Goal: Task Accomplishment & Management: Complete application form

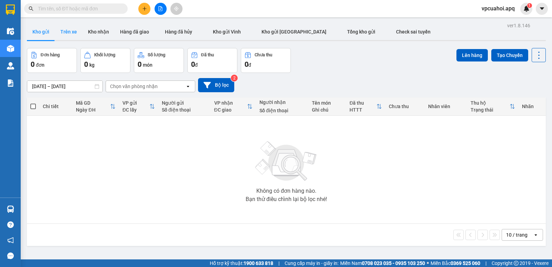
click at [71, 31] on button "Trên xe" at bounding box center [69, 31] width 28 height 17
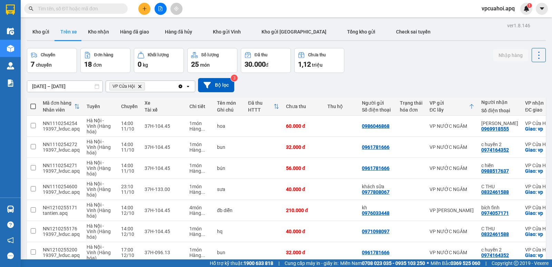
click at [141, 87] on icon "Delete" at bounding box center [140, 86] width 4 height 4
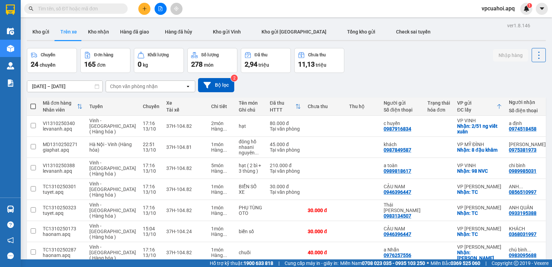
click at [156, 84] on div "Chọn văn phòng nhận" at bounding box center [134, 86] width 48 height 7
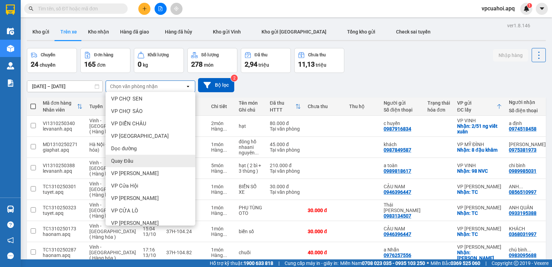
scroll to position [96, 0]
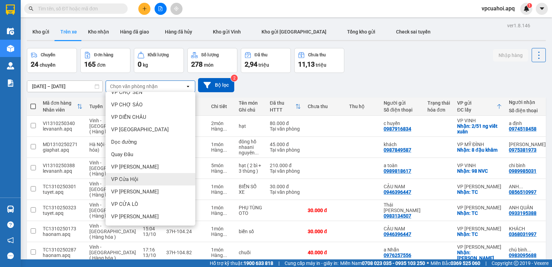
click at [147, 179] on div "VP Cửa Hội" at bounding box center [151, 179] width 90 height 12
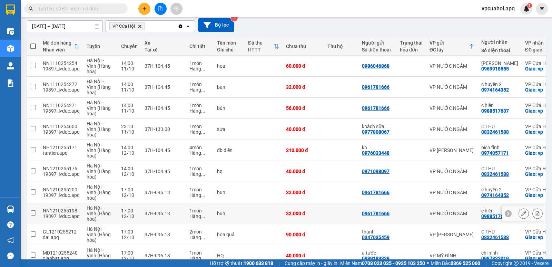
scroll to position [0, 0]
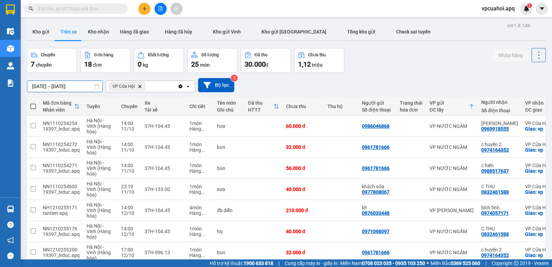
click at [64, 82] on input "[DATE] – [DATE]" at bounding box center [64, 86] width 75 height 11
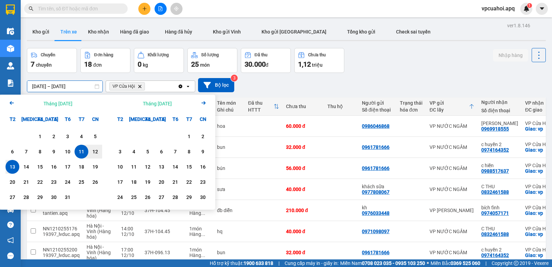
click at [14, 167] on div "13" at bounding box center [13, 166] width 10 height 8
click at [28, 168] on div "14" at bounding box center [26, 166] width 10 height 8
type input "[DATE] – [DATE]"
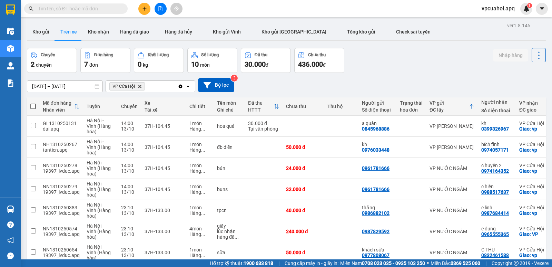
click at [139, 85] on icon "Delete" at bounding box center [140, 86] width 4 height 4
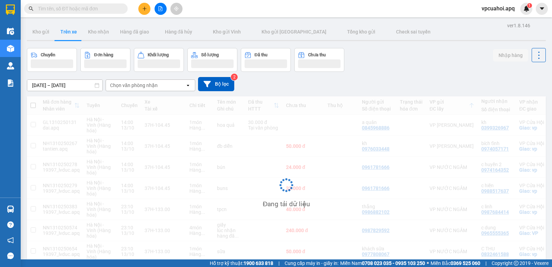
click at [173, 85] on div "Chọn văn phòng nhận" at bounding box center [145, 85] width 79 height 11
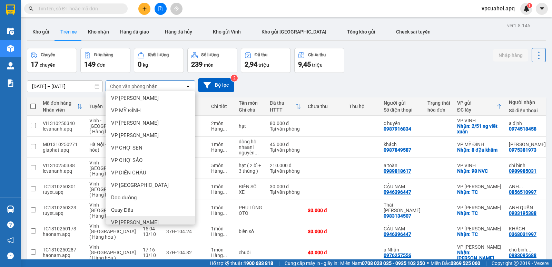
scroll to position [69, 0]
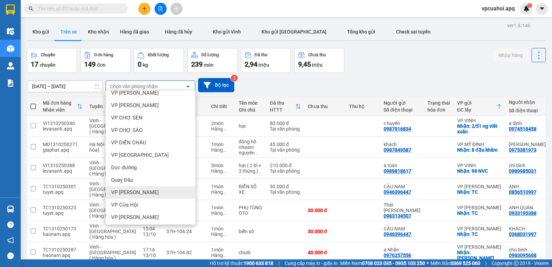
click at [137, 191] on span "VP [PERSON_NAME]" at bounding box center [135, 192] width 48 height 7
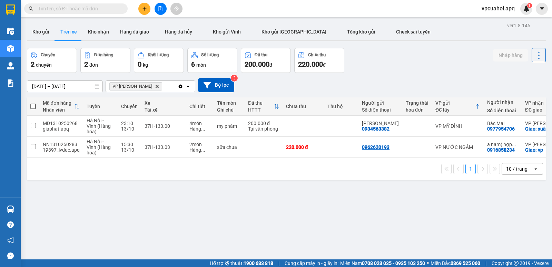
click at [156, 85] on icon "VP Xuân Hội, close by backspace" at bounding box center [157, 86] width 3 height 3
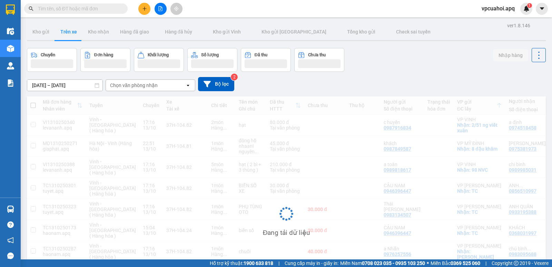
click at [143, 85] on div "Chọn văn phòng nhận" at bounding box center [134, 85] width 48 height 7
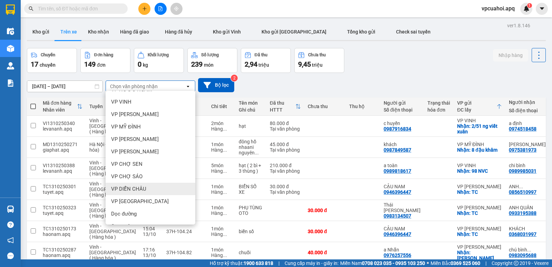
scroll to position [96, 0]
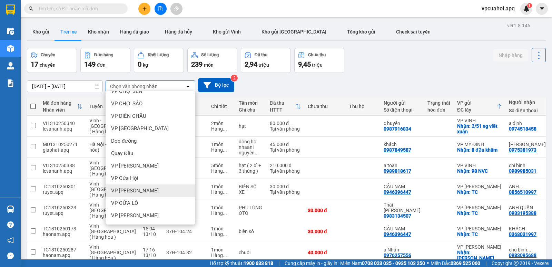
click at [133, 188] on span "VP [PERSON_NAME]" at bounding box center [135, 190] width 48 height 7
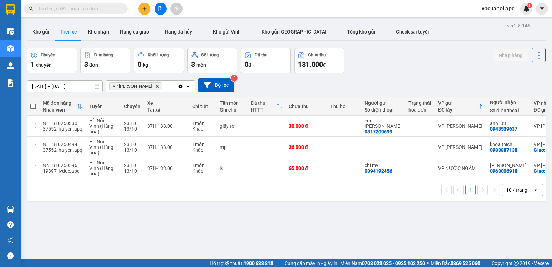
click at [156, 87] on icon "VP Nghi Xuân, close by backspace" at bounding box center [157, 86] width 3 height 3
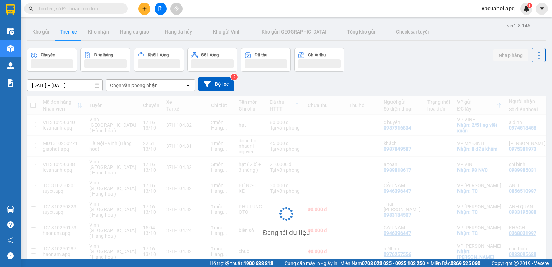
click at [155, 85] on div "Chọn văn phòng nhận" at bounding box center [134, 85] width 48 height 7
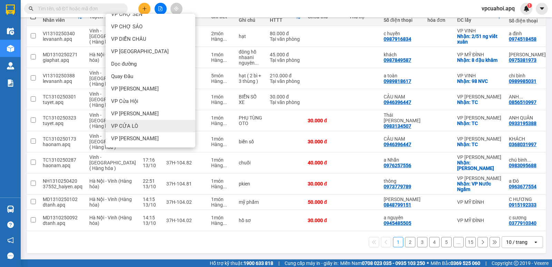
click at [130, 122] on span "VP CỬA LÒ" at bounding box center [124, 125] width 27 height 7
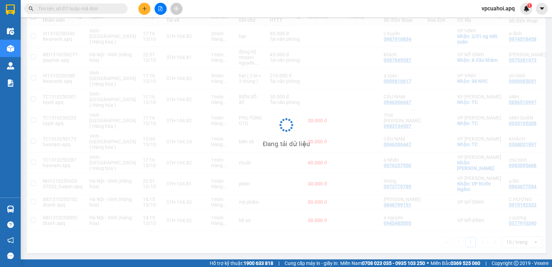
scroll to position [32, 0]
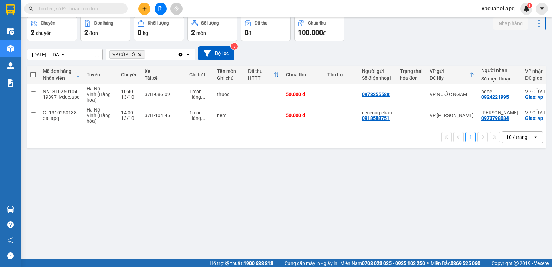
click at [138, 53] on icon "VP CỬA LÒ, close by backspace" at bounding box center [139, 54] width 3 height 3
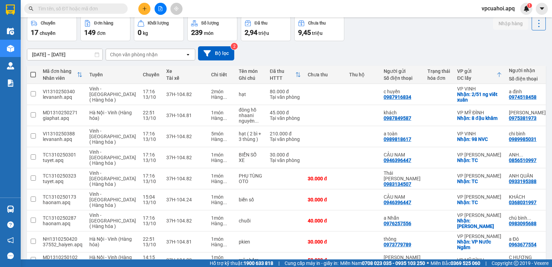
click at [172, 53] on div "Chọn văn phòng nhận" at bounding box center [145, 54] width 79 height 11
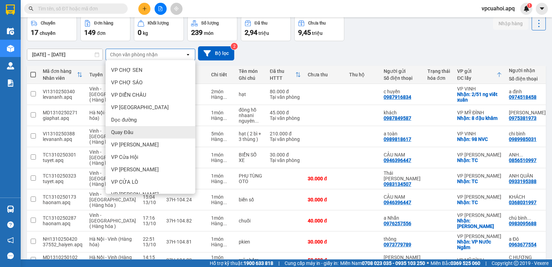
scroll to position [96, 0]
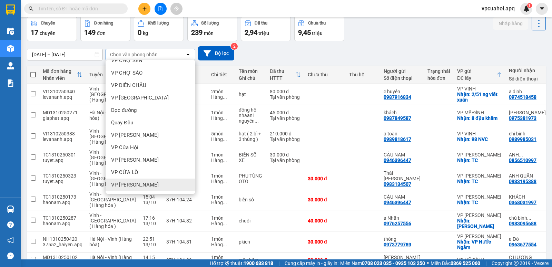
click at [149, 186] on span "VP [PERSON_NAME]" at bounding box center [135, 184] width 48 height 7
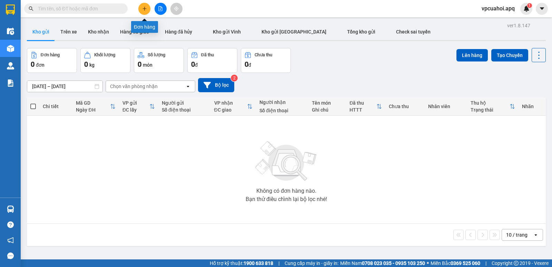
click at [146, 10] on icon "plus" at bounding box center [144, 8] width 5 height 5
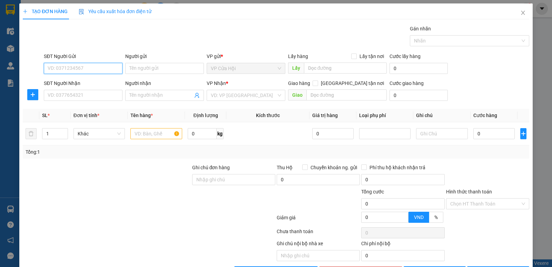
click at [58, 69] on input "SĐT Người Gửi" at bounding box center [83, 68] width 79 height 11
type input "0824082189"
click at [66, 78] on div "0824082189 - duyên" at bounding box center [83, 82] width 70 height 8
type input "duyên"
type input "0824082189"
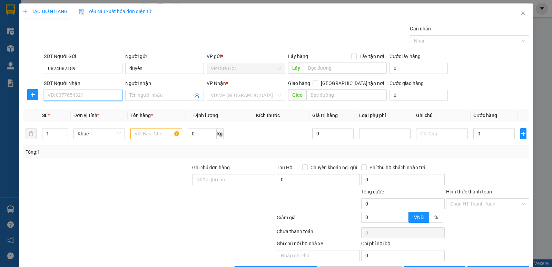
click at [75, 93] on input "SĐT Người Nhận" at bounding box center [83, 95] width 79 height 11
click at [77, 108] on div "0824082189 - duyên" at bounding box center [83, 109] width 70 height 8
type input "0824082189"
type input "duyên"
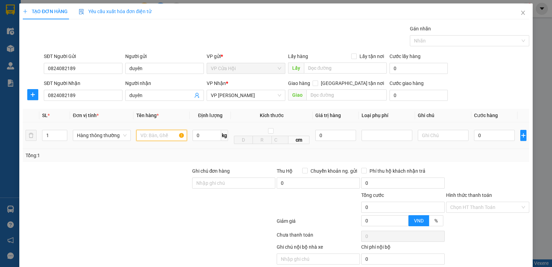
click at [144, 135] on input "text" at bounding box center [161, 135] width 51 height 11
type input "thực phẩm đông"
click at [485, 137] on input "0" at bounding box center [494, 135] width 41 height 11
type input "5"
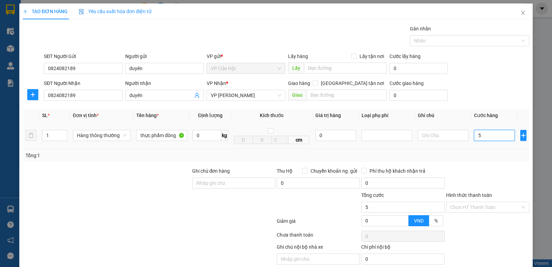
type input "5"
click at [483, 137] on input "5" at bounding box center [494, 135] width 41 height 11
type input "50"
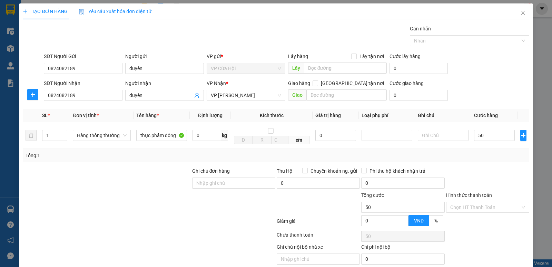
type input "50.000"
click at [508, 161] on div "Tổng: 1" at bounding box center [276, 155] width 506 height 13
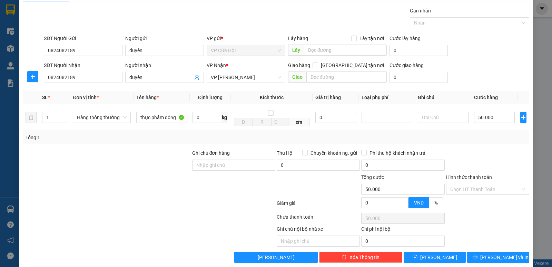
scroll to position [28, 0]
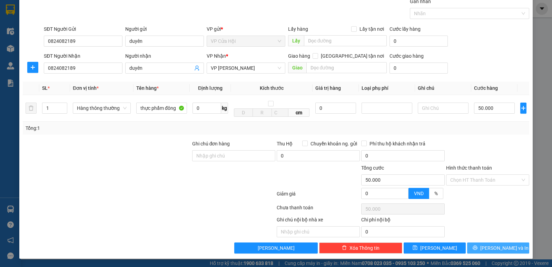
click at [488, 249] on span "Lưu và In" at bounding box center [504, 248] width 48 height 8
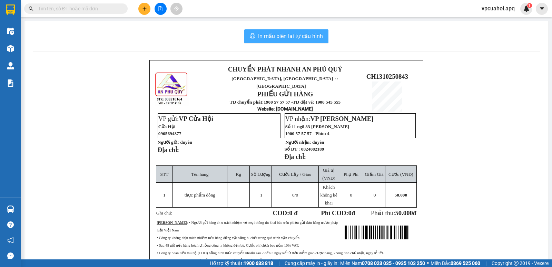
click at [313, 33] on span "In mẫu biên lai tự cấu hình" at bounding box center [290, 36] width 65 height 9
